Goal: Task Accomplishment & Management: Use online tool/utility

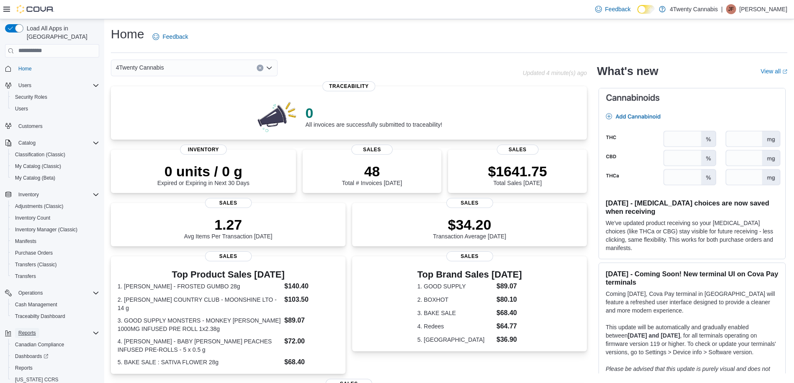
click at [32, 330] on span "Reports" at bounding box center [27, 333] width 18 height 7
click at [29, 330] on span "Reports" at bounding box center [27, 333] width 18 height 7
click at [29, 365] on span "Reports" at bounding box center [24, 368] width 18 height 7
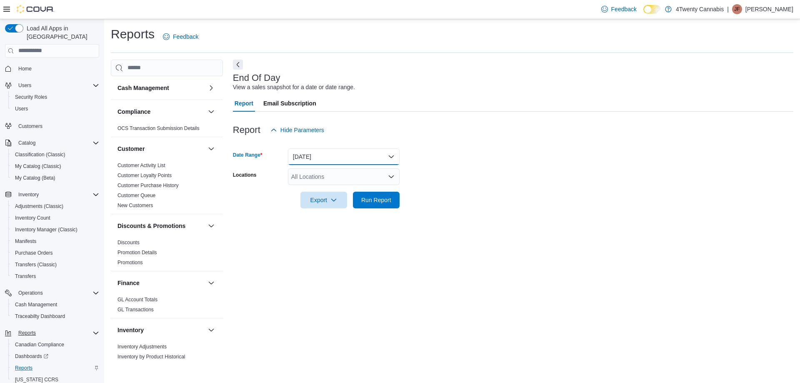
click at [334, 159] on button "[DATE]" at bounding box center [344, 156] width 112 height 17
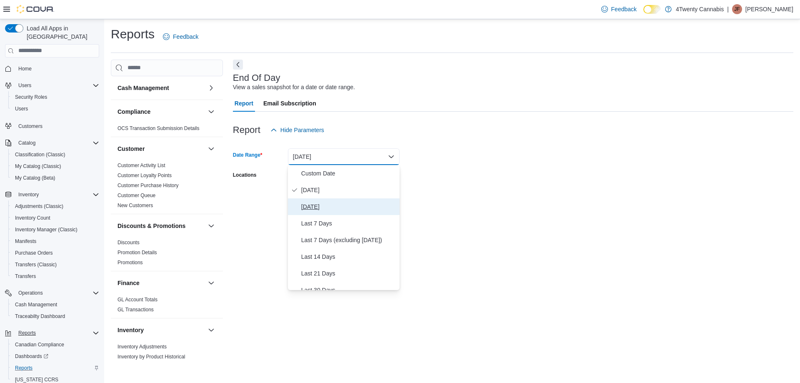
click at [320, 211] on span "Yesterday" at bounding box center [348, 207] width 95 height 10
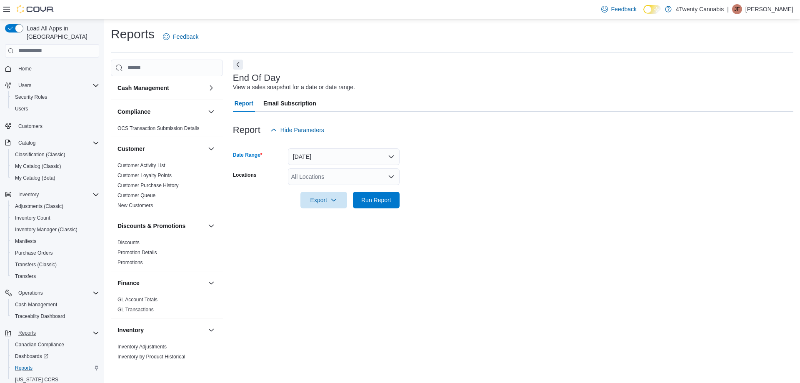
click at [377, 179] on div "All Locations" at bounding box center [344, 176] width 112 height 17
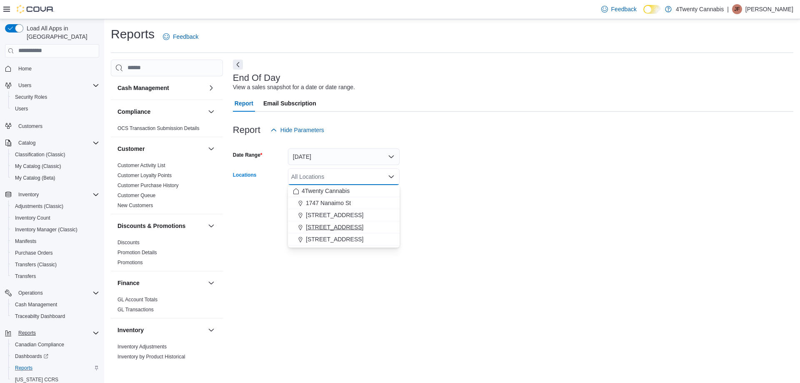
click at [321, 228] on span "[STREET_ADDRESS]" at bounding box center [335, 227] width 58 height 8
click at [511, 217] on div at bounding box center [513, 213] width 561 height 10
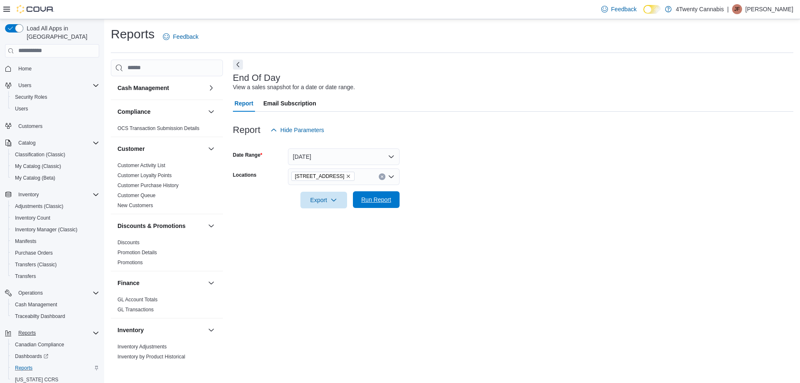
click at [394, 198] on span "Run Report" at bounding box center [376, 199] width 37 height 17
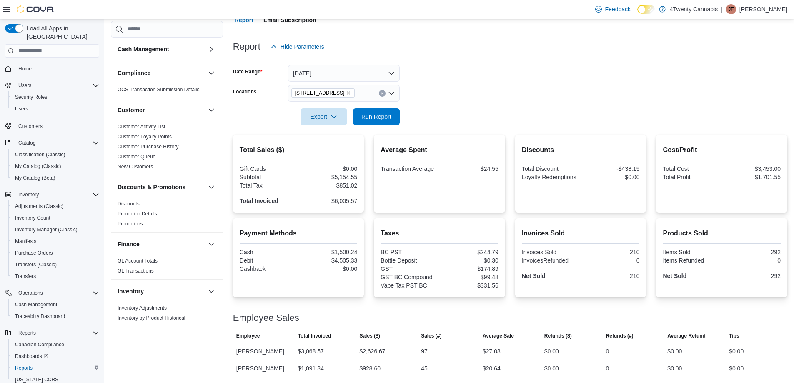
scroll to position [118, 0]
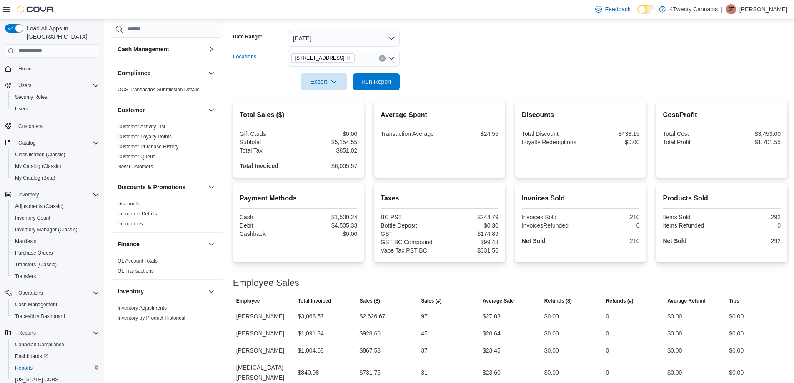
click at [380, 57] on button "Clear input" at bounding box center [382, 58] width 7 height 7
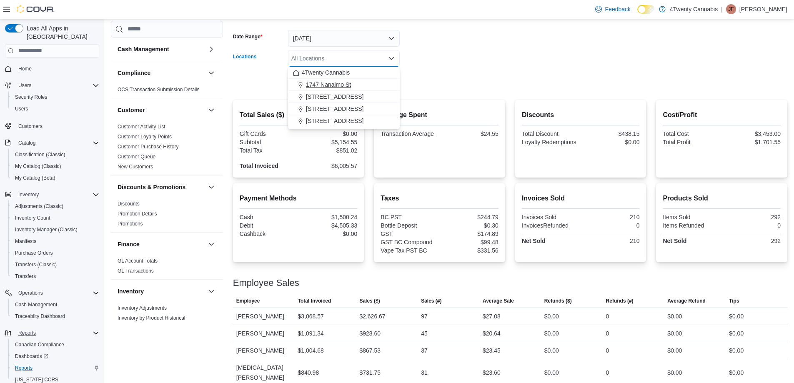
click at [336, 85] on span "1747 Nanaimo St" at bounding box center [328, 84] width 45 height 8
click at [428, 58] on form "Date Range Yesterday Locations 1747 Nanaimo St Combo box. Selected. 1747 Nanaim…" at bounding box center [510, 55] width 554 height 70
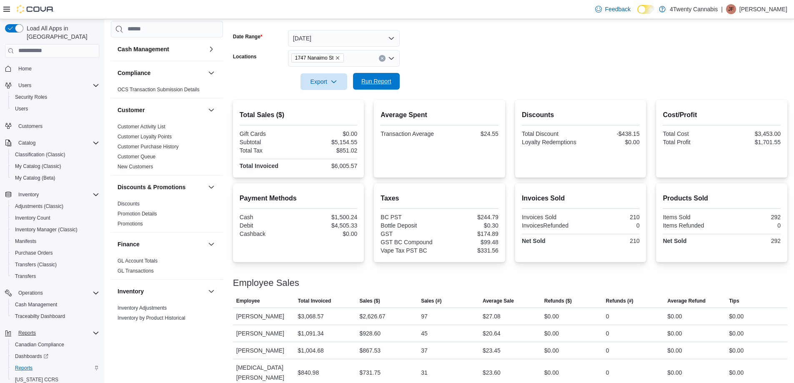
click at [378, 80] on span "Run Report" at bounding box center [376, 81] width 30 height 8
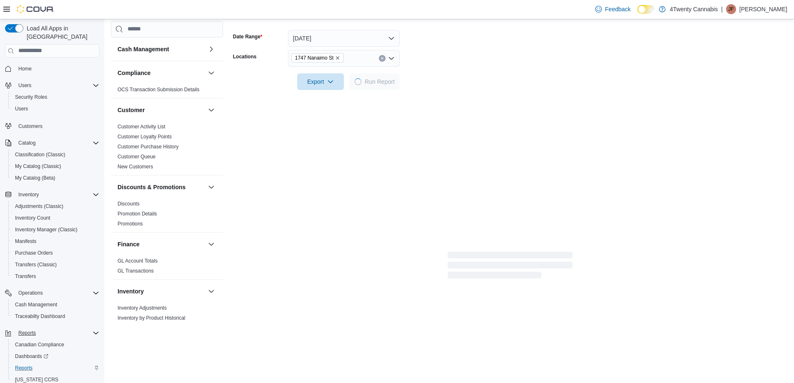
scroll to position [84, 0]
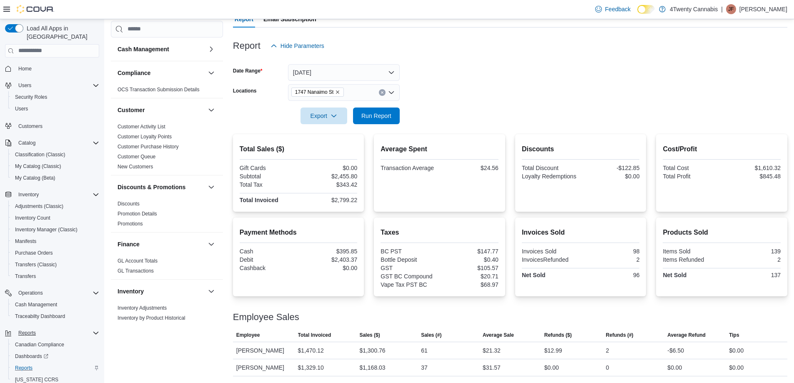
click at [383, 91] on icon "Clear input" at bounding box center [382, 92] width 3 height 3
click at [325, 71] on button "Yesterday" at bounding box center [344, 72] width 112 height 17
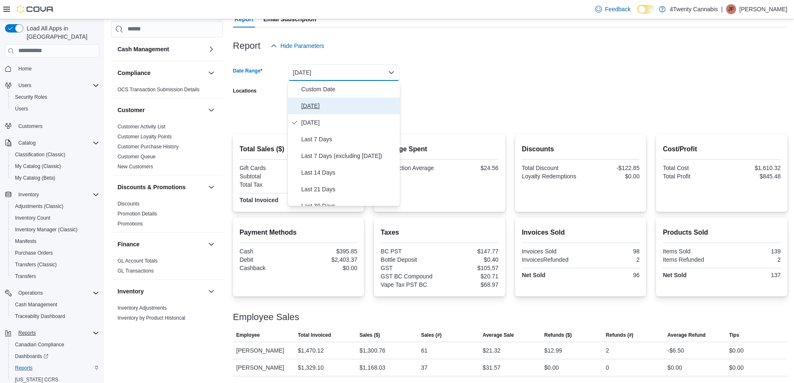
click at [314, 106] on span "[DATE]" at bounding box center [348, 106] width 95 height 10
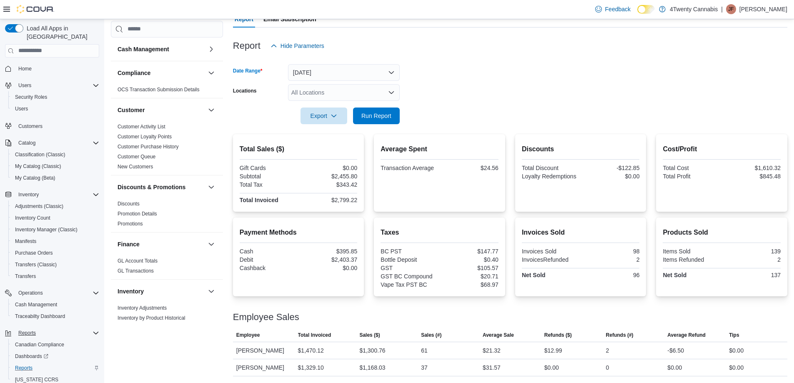
click at [365, 90] on div "All Locations" at bounding box center [344, 92] width 112 height 17
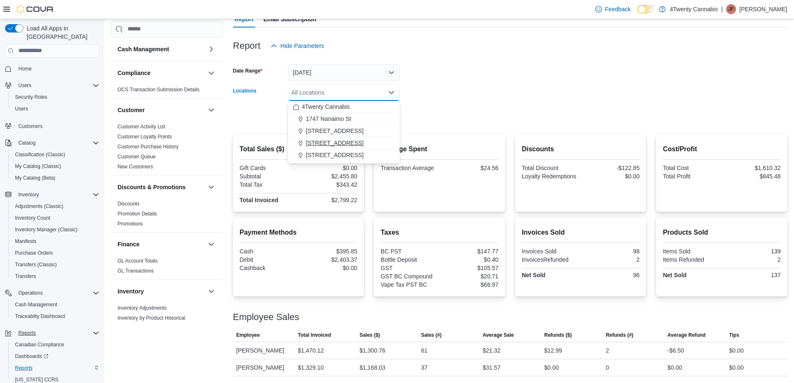
click at [323, 140] on span "[STREET_ADDRESS]" at bounding box center [335, 143] width 58 height 8
click at [475, 112] on form "Date Range [DATE] Locations [STREET_ADDRESS][GEOGRAPHIC_DATA]. Selected. [STREE…" at bounding box center [510, 89] width 554 height 70
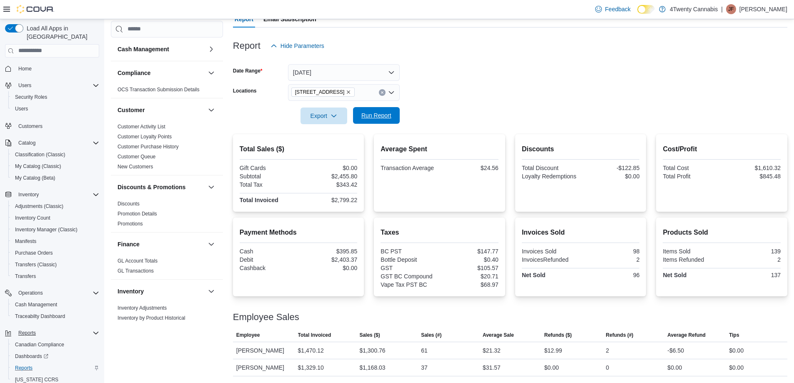
drag, startPoint x: 364, startPoint y: 118, endPoint x: 383, endPoint y: 121, distance: 19.1
click at [364, 118] on span "Run Report" at bounding box center [376, 115] width 30 height 8
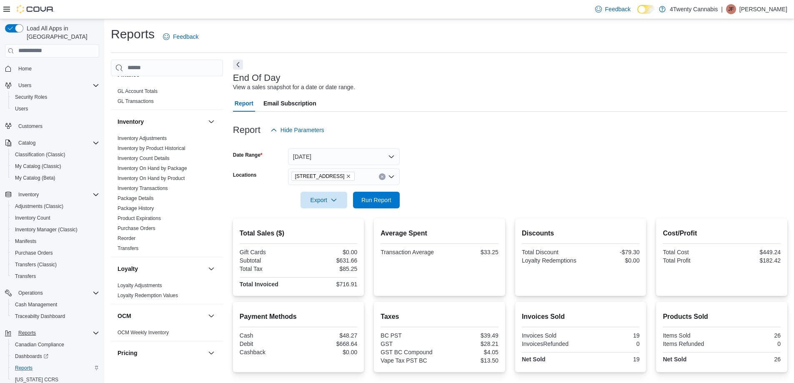
click at [379, 178] on button "Clear input" at bounding box center [382, 176] width 7 height 7
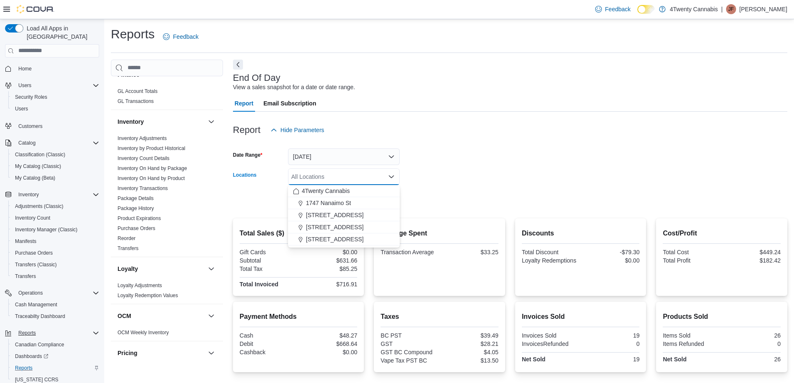
click at [451, 138] on div "Report Hide Parameters" at bounding box center [510, 130] width 554 height 17
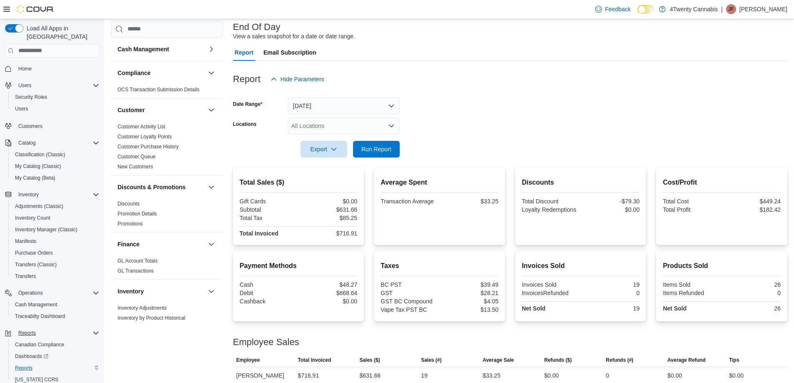
scroll to position [59, 0]
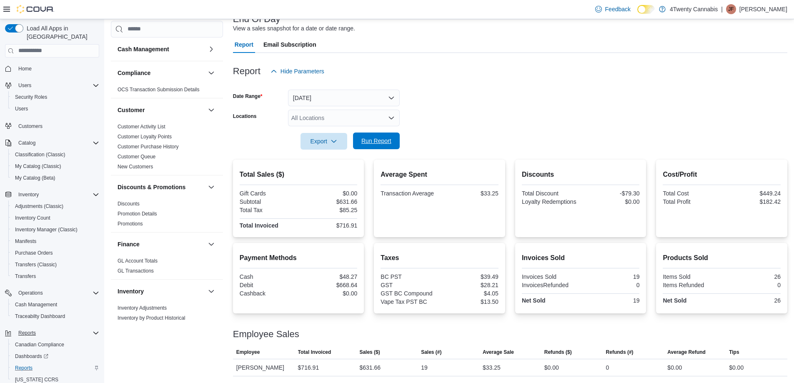
click at [393, 138] on span "Run Report" at bounding box center [376, 141] width 37 height 17
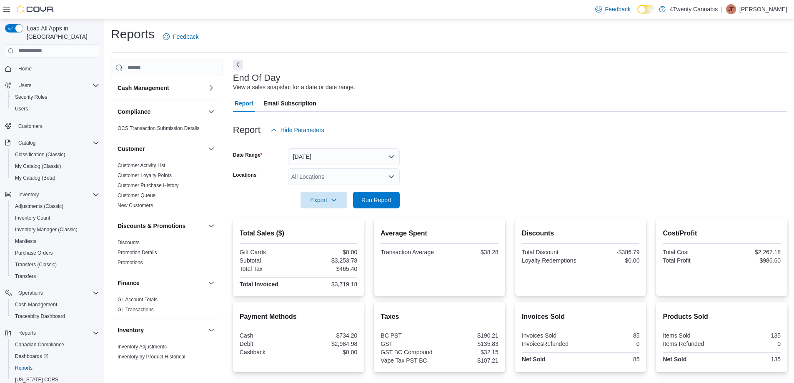
click at [354, 167] on form "Date Range [DATE] Locations All Locations Export Run Report" at bounding box center [510, 173] width 554 height 70
click at [359, 178] on div "All Locations" at bounding box center [344, 176] width 112 height 17
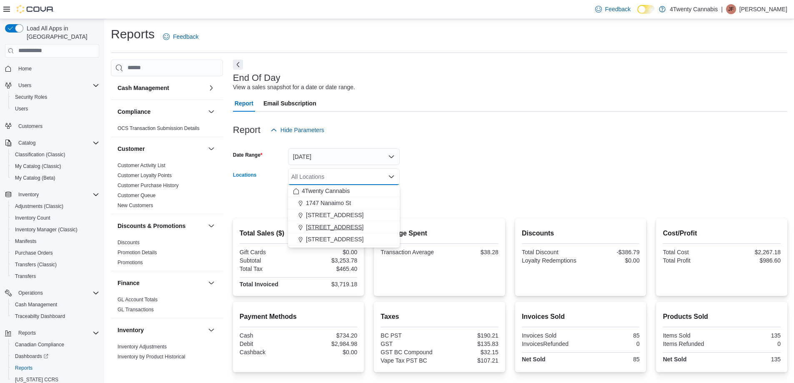
click at [342, 225] on span "[STREET_ADDRESS]" at bounding box center [335, 227] width 58 height 8
click at [489, 173] on form "Date Range [DATE] Locations [STREET_ADDRESS][GEOGRAPHIC_DATA]. Selected. [STREE…" at bounding box center [510, 173] width 554 height 70
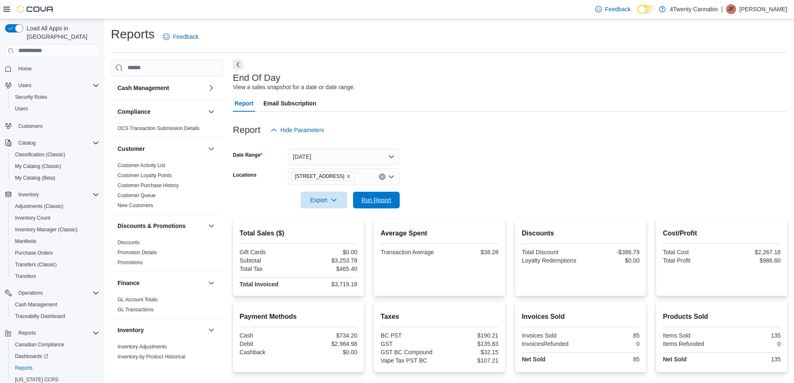
click at [378, 195] on span "Run Report" at bounding box center [376, 200] width 37 height 17
